Goal: Task Accomplishment & Management: Manage account settings

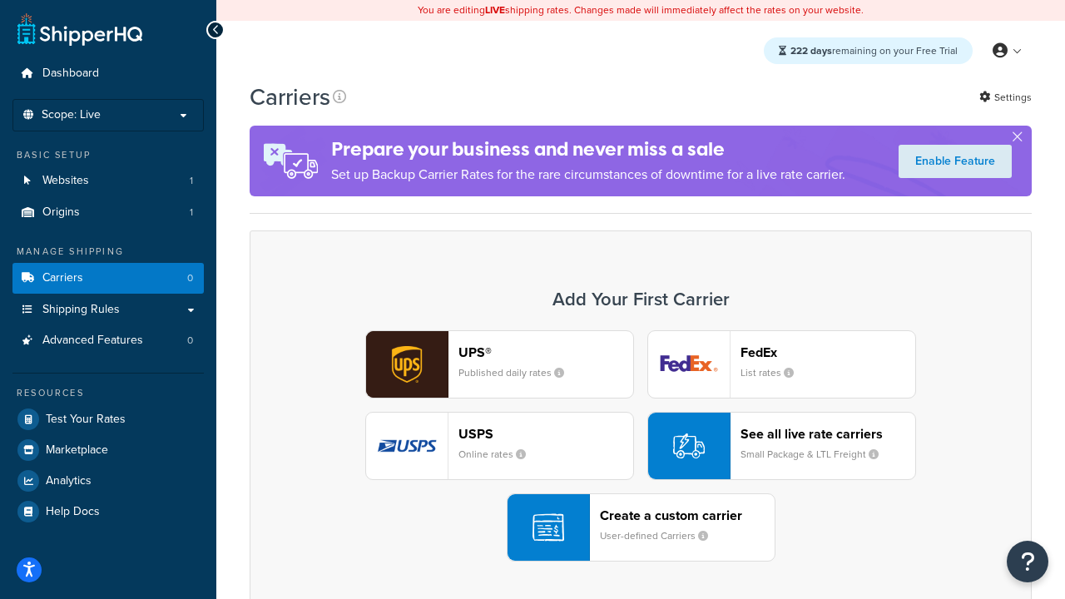
click at [640, 446] on div "UPS® Published daily rates FedEx List rates USPS Online rates See all live rate…" at bounding box center [640, 445] width 747 height 231
click at [828, 352] on header "FedEx" at bounding box center [827, 352] width 175 height 16
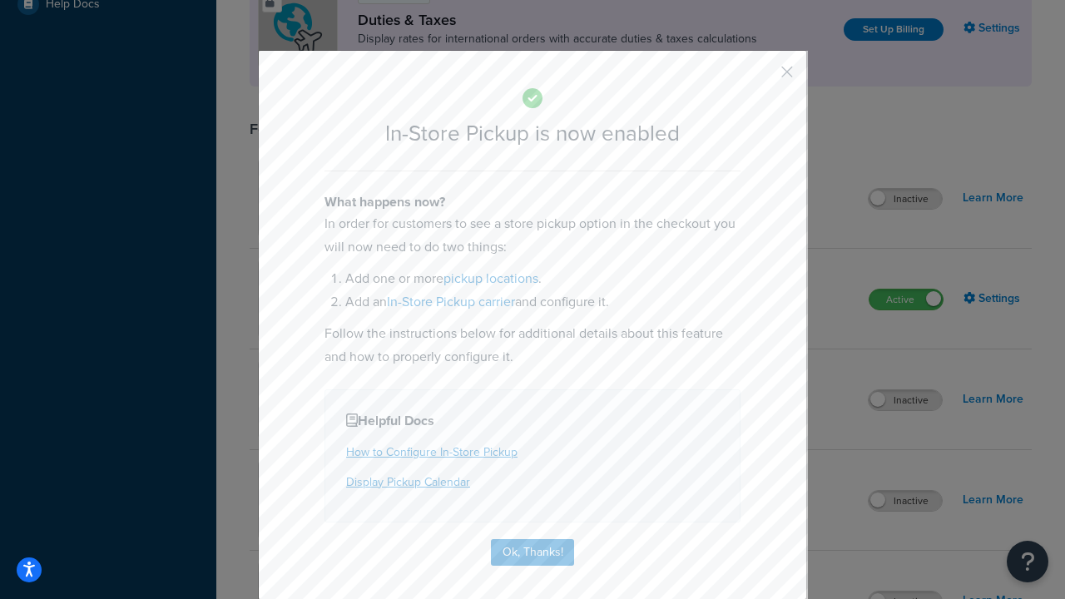
click at [762, 77] on button "button" at bounding box center [762, 78] width 4 height 4
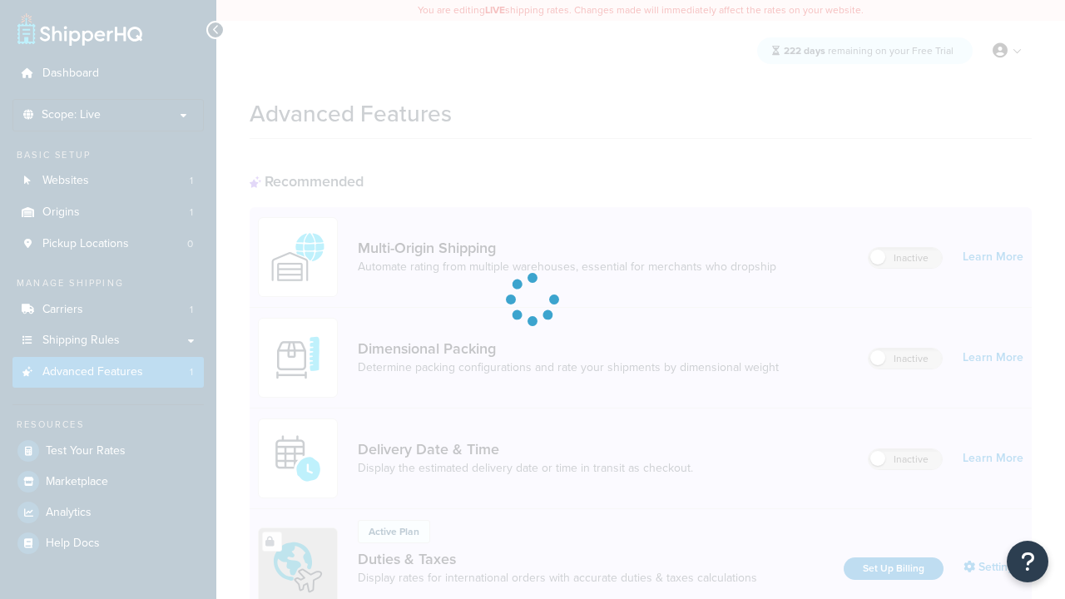
scroll to position [539, 0]
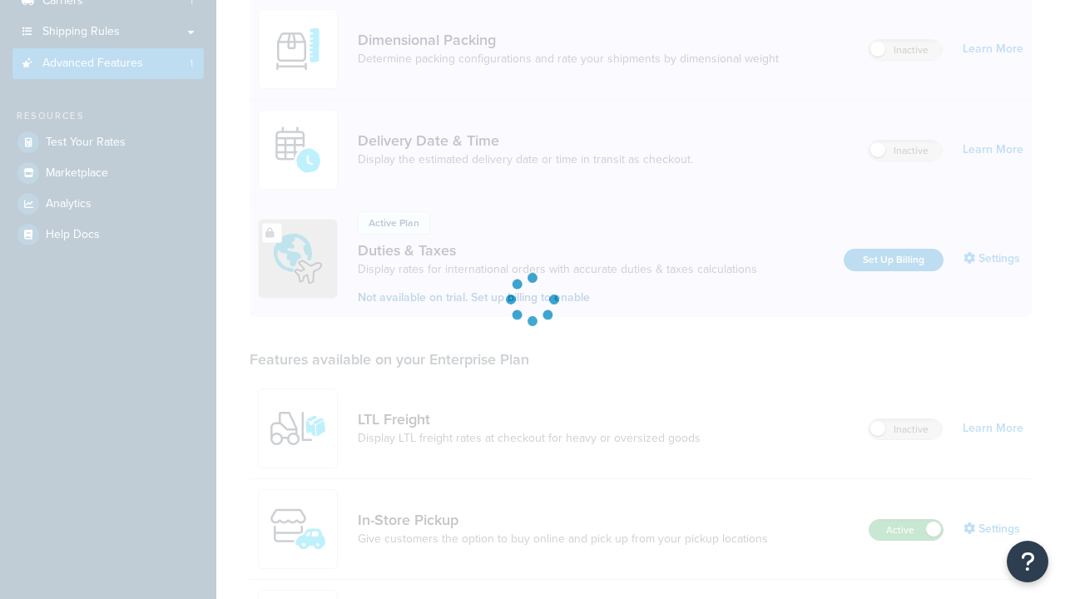
click at [906, 520] on label "Active" at bounding box center [905, 530] width 73 height 20
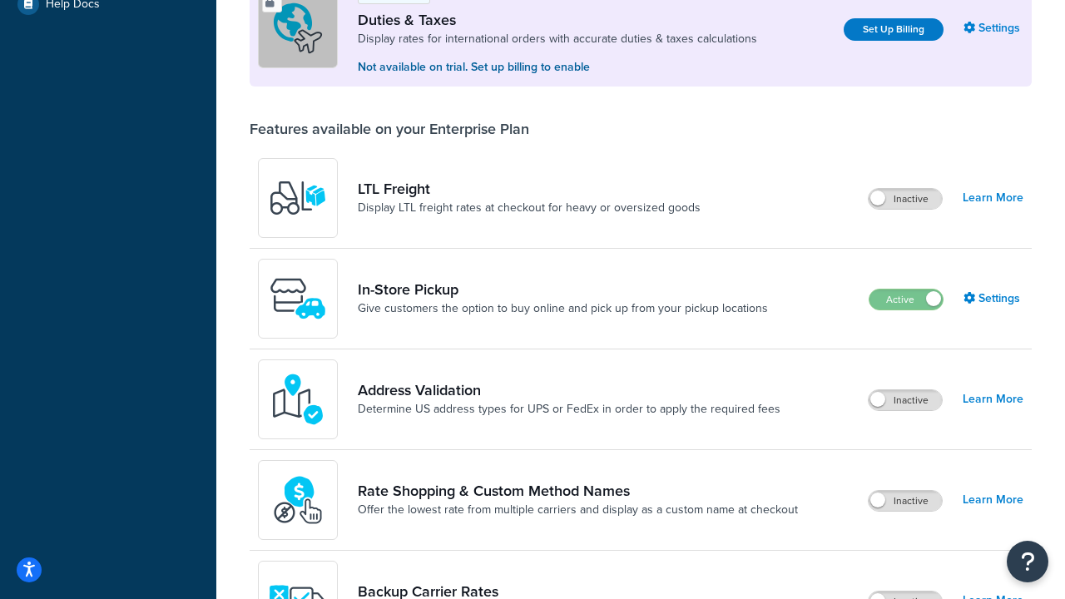
scroll to position [507, 0]
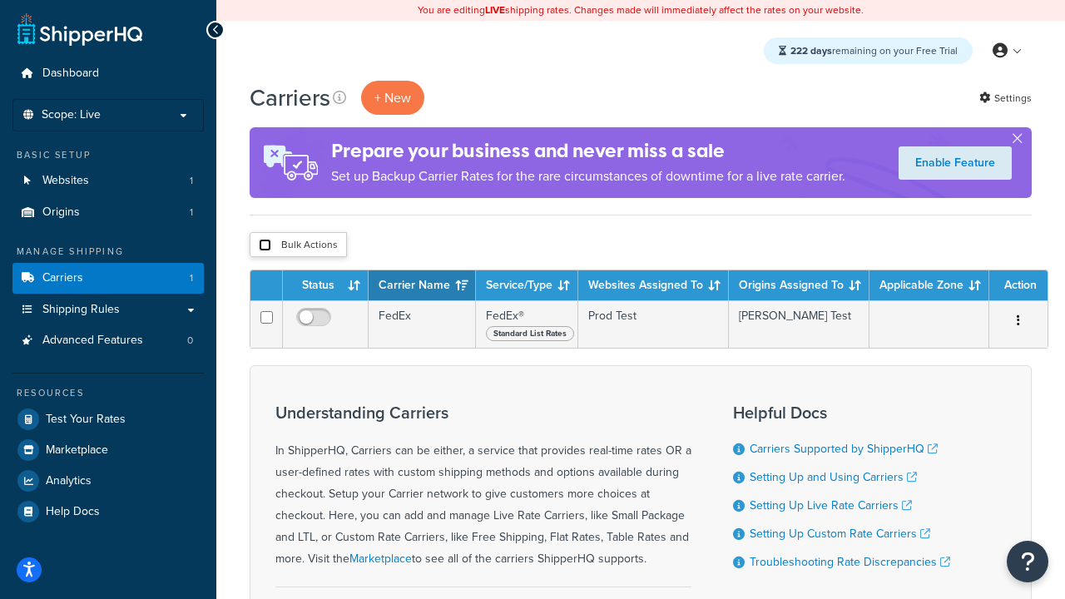
click at [265, 245] on input "checkbox" at bounding box center [265, 245] width 12 height 12
checkbox input "true"
click at [0, 0] on button "Delete" at bounding box center [0, 0] width 0 height 0
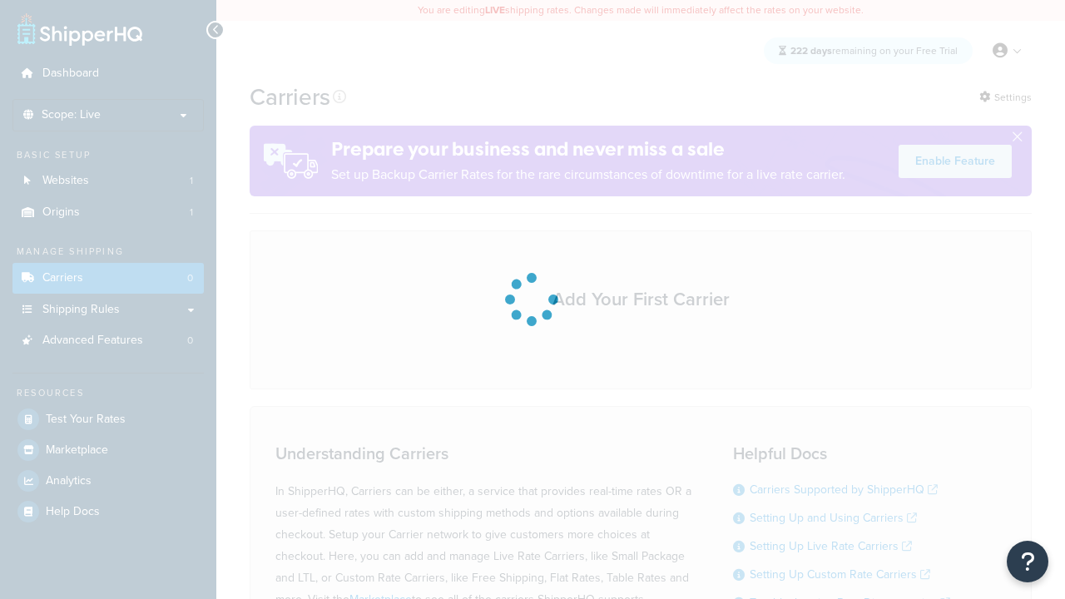
scroll to position [146, 0]
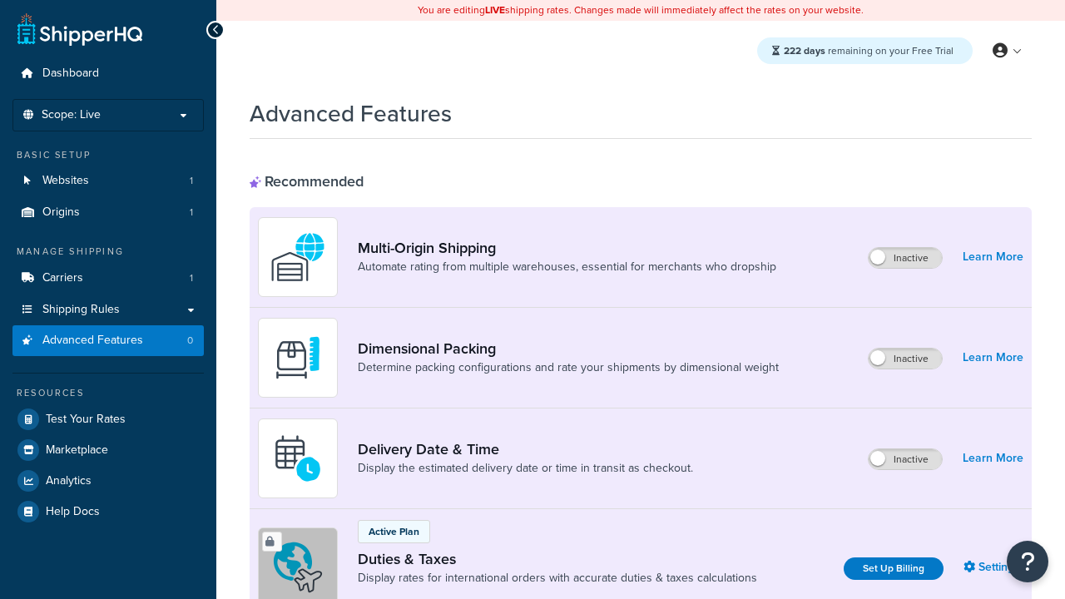
scroll to position [539, 0]
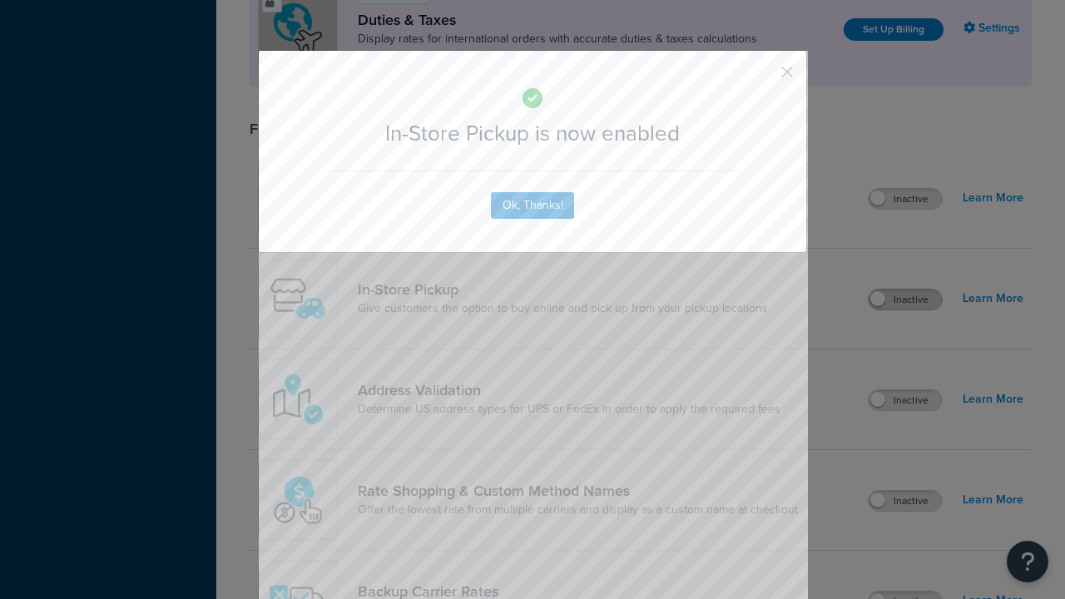
scroll to position [0, 0]
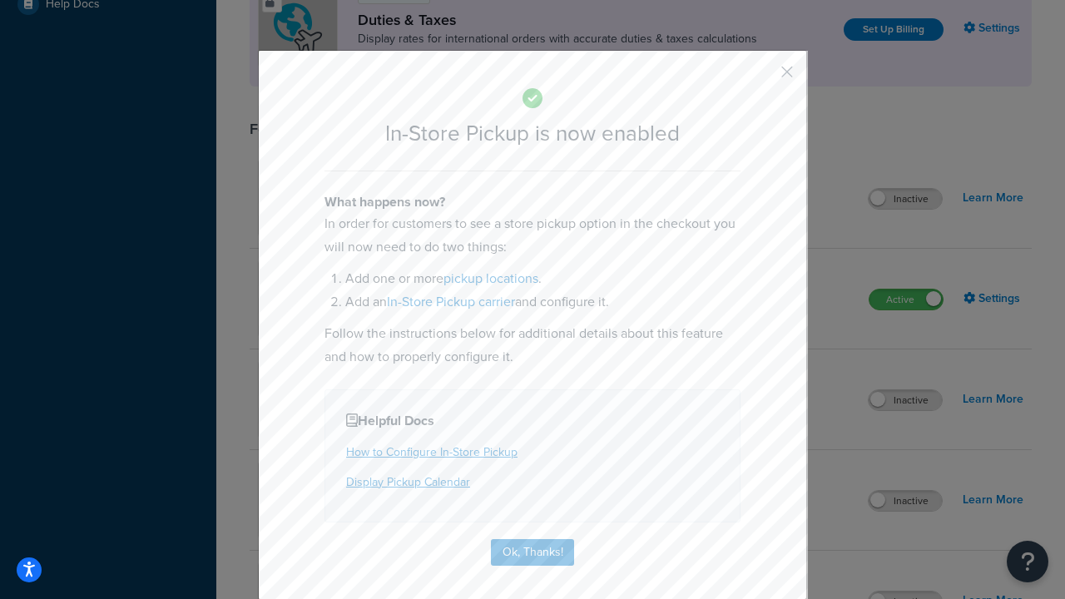
click at [762, 77] on button "button" at bounding box center [762, 78] width 4 height 4
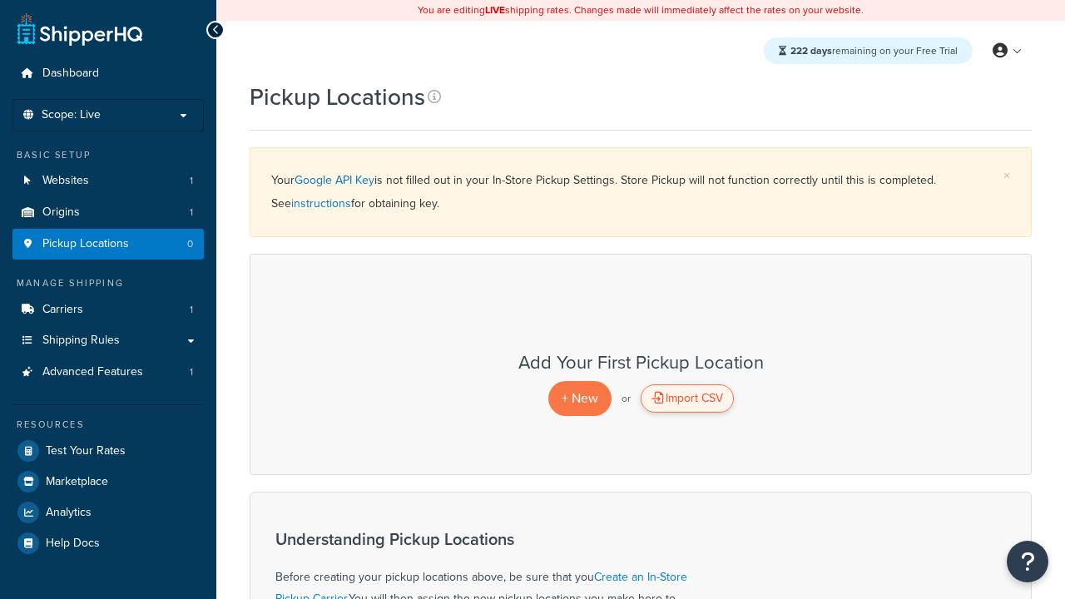
click at [686, 398] on div "Import CSV" at bounding box center [686, 398] width 93 height 28
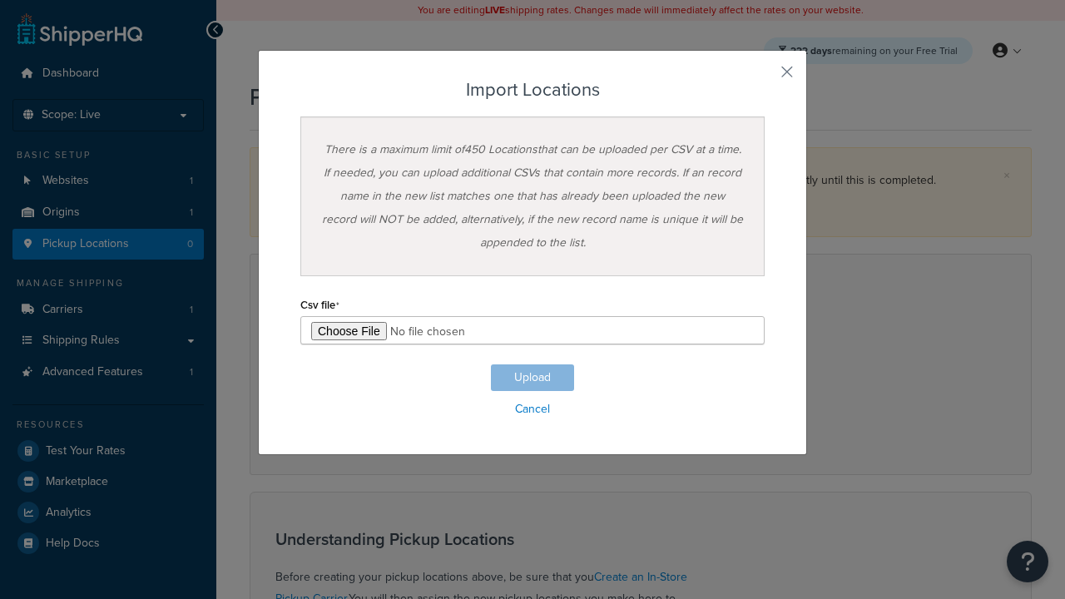
type input "C:\fakepath\importLocationsSuccess.csv"
click at [532, 378] on button "Upload" at bounding box center [532, 377] width 83 height 27
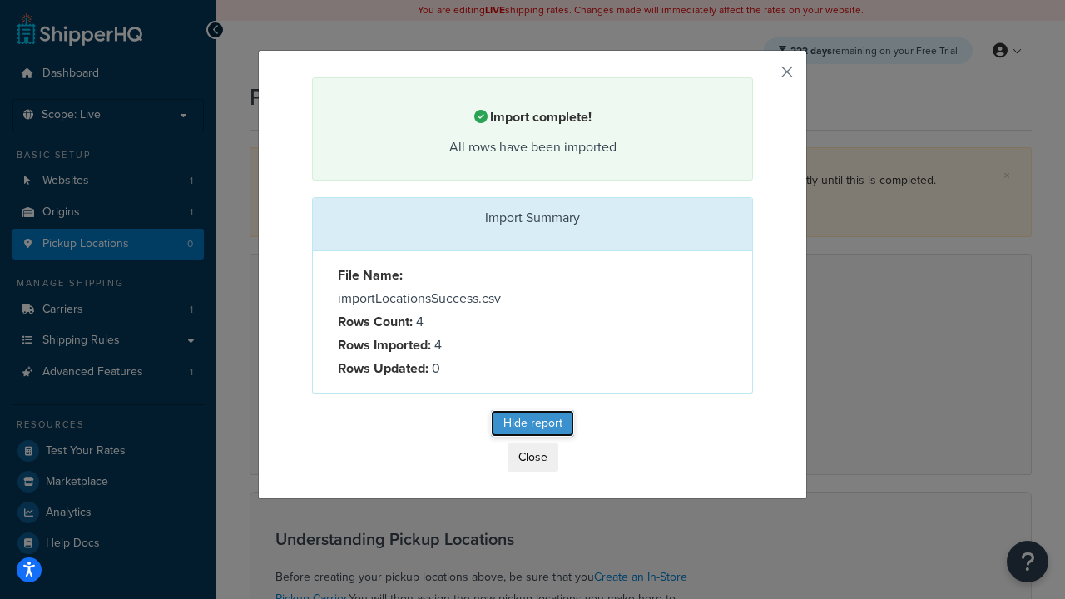
click at [532, 426] on button "Hide report" at bounding box center [532, 423] width 83 height 27
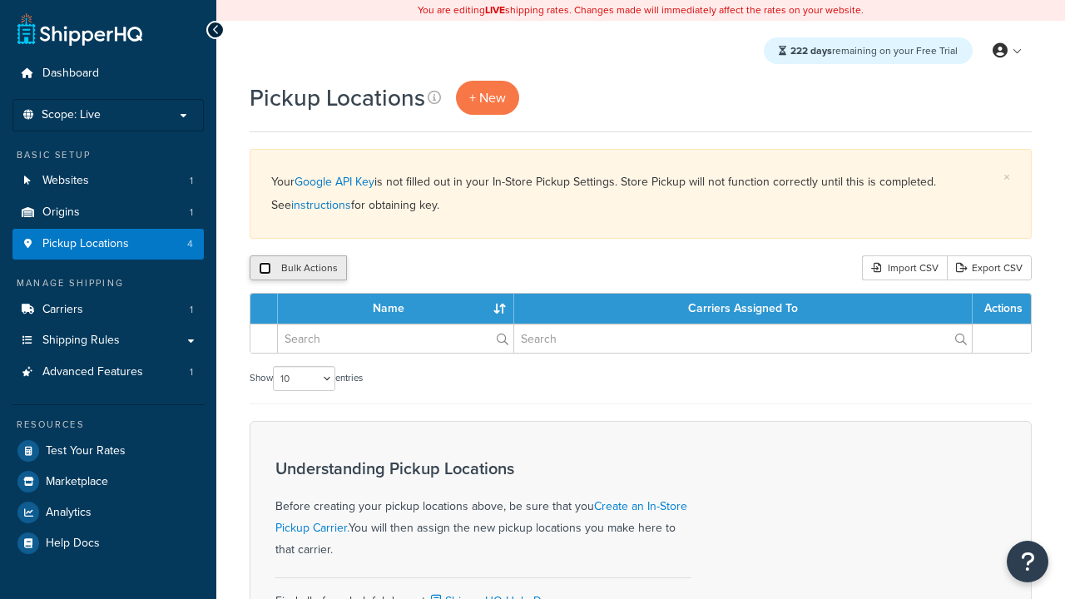
click at [265, 269] on input "checkbox" at bounding box center [265, 268] width 12 height 12
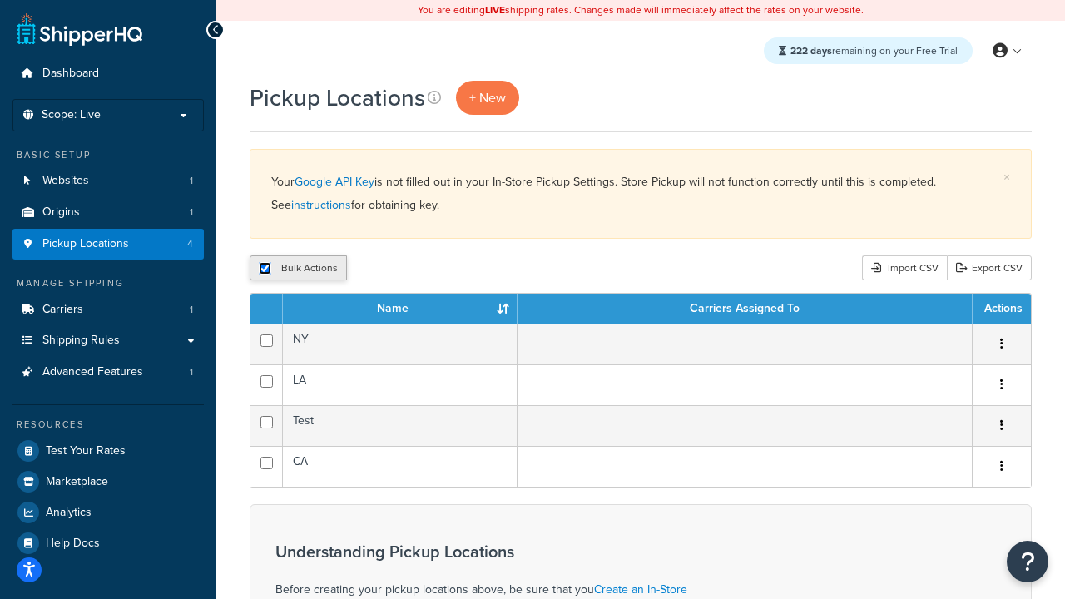
click at [265, 269] on input "checkbox" at bounding box center [265, 268] width 12 height 12
checkbox input "false"
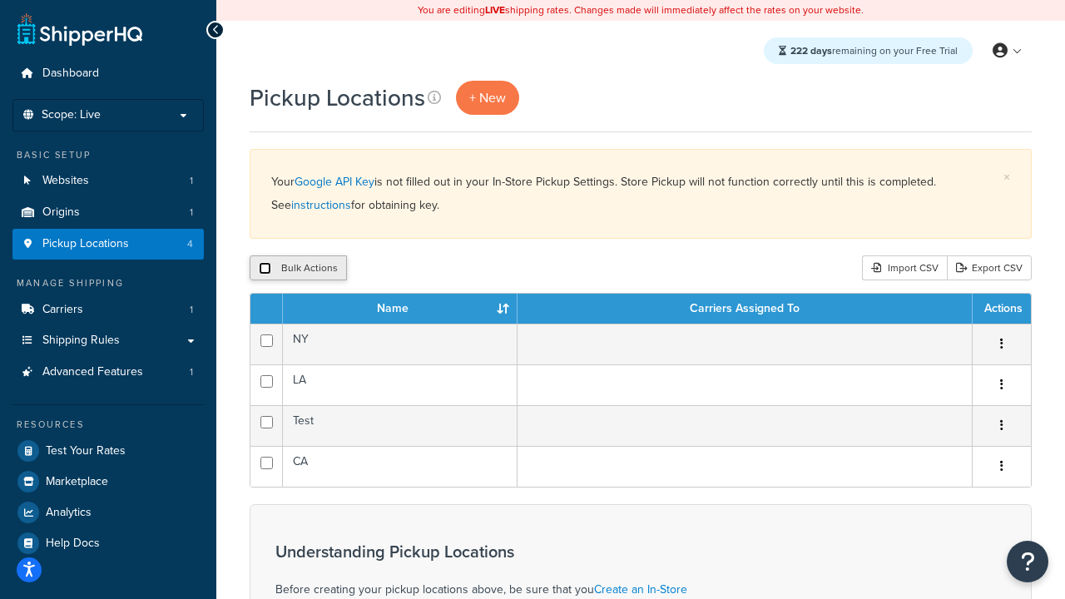
checkbox input "false"
click at [265, 269] on input "checkbox" at bounding box center [265, 268] width 12 height 12
checkbox input "true"
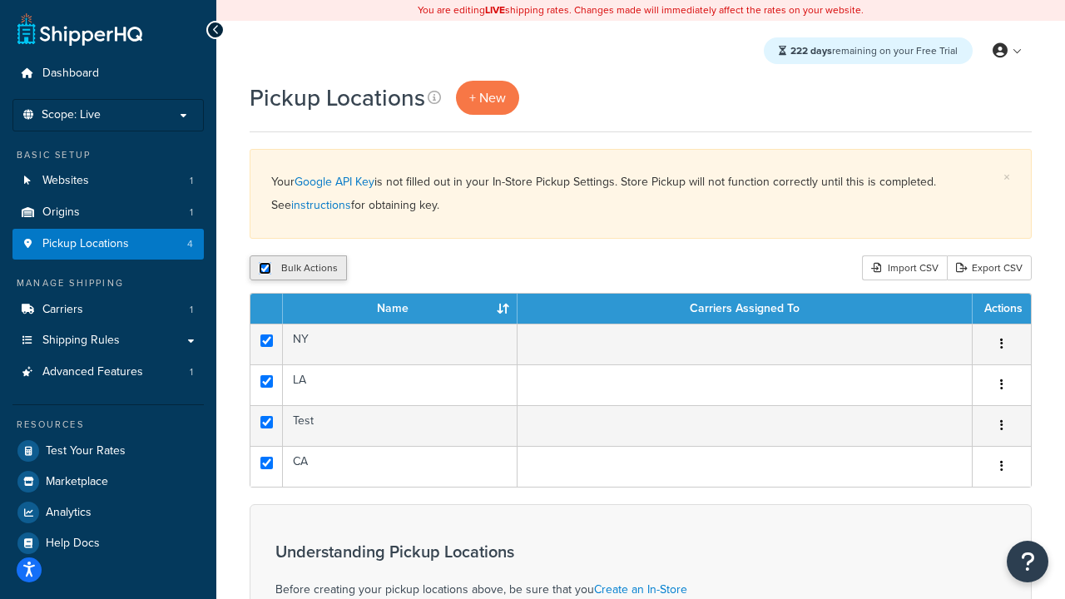
checkbox input "true"
click at [448, 269] on button "Delete" at bounding box center [443, 267] width 57 height 25
